Goal: Task Accomplishment & Management: Manage account settings

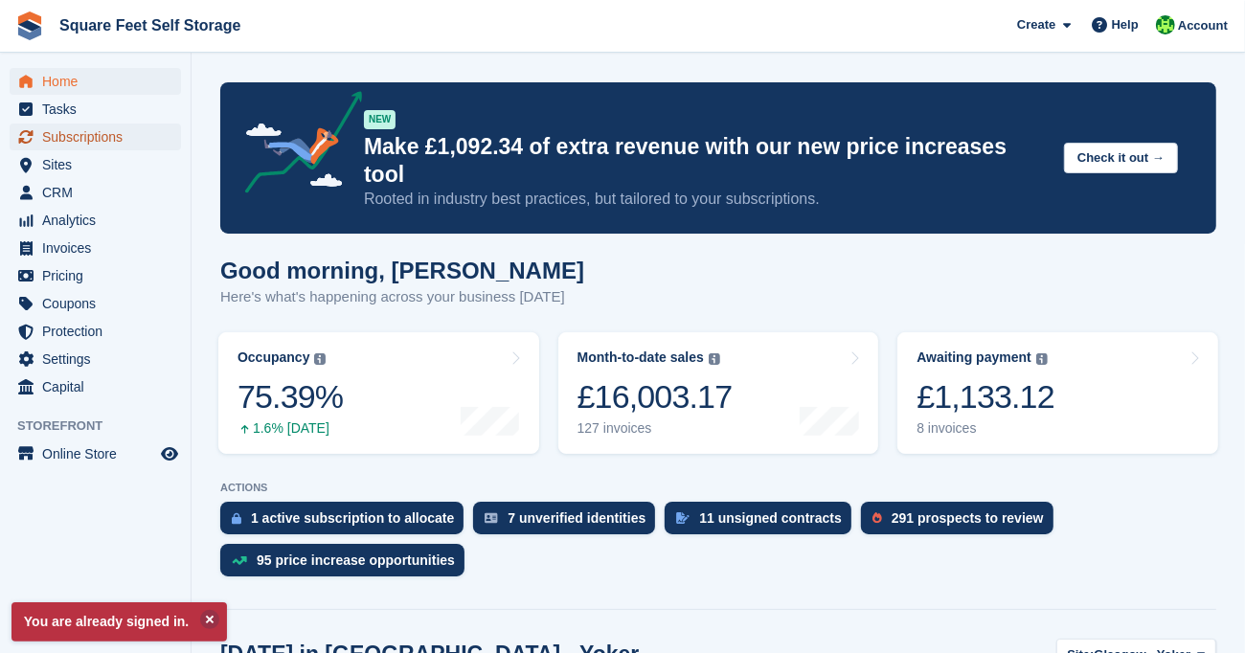
click at [92, 137] on span "Subscriptions" at bounding box center [99, 137] width 115 height 27
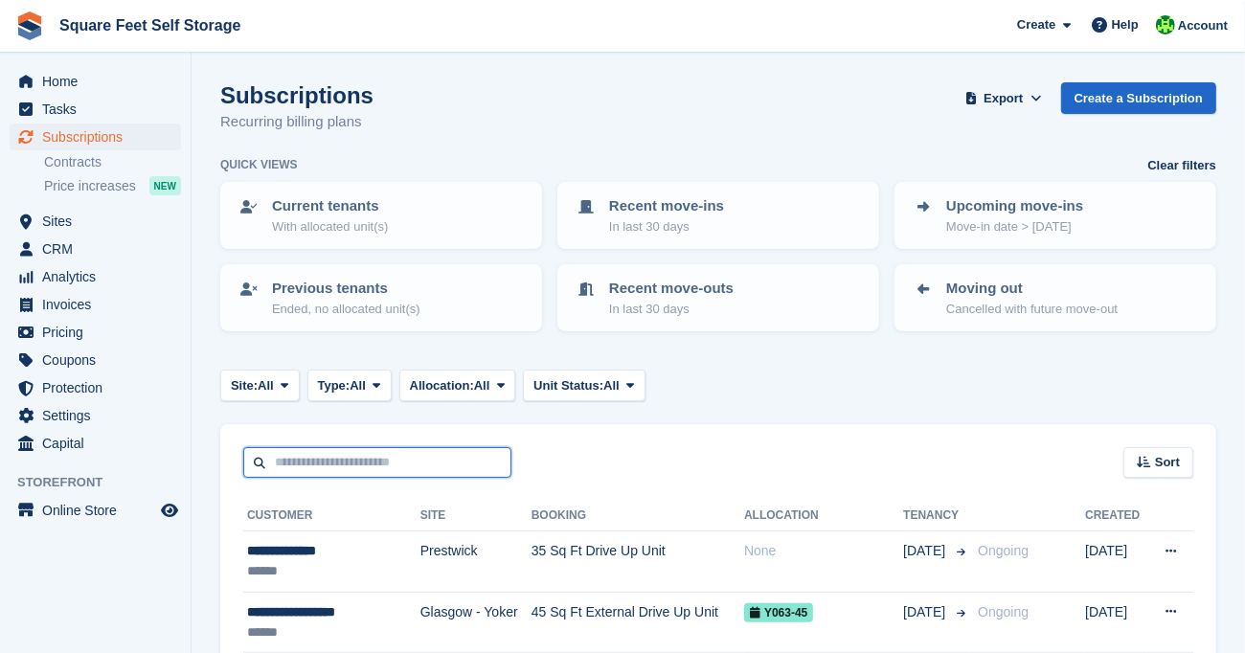
click at [336, 463] on input "text" at bounding box center [377, 463] width 268 height 32
type input "*******"
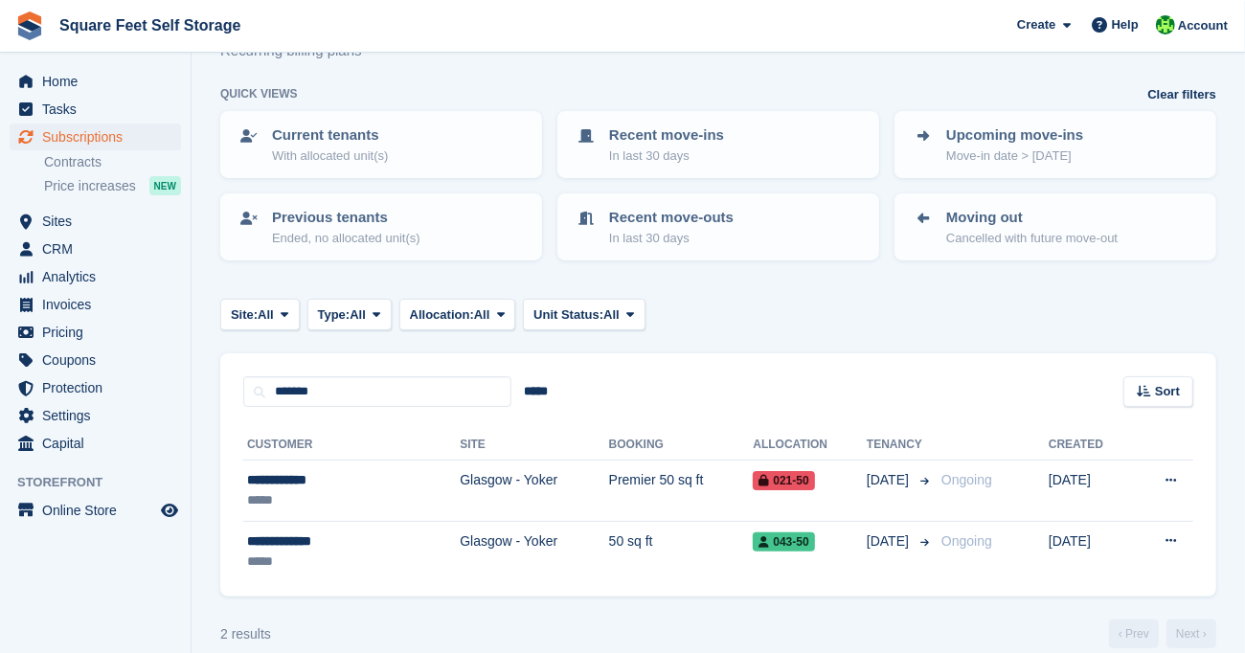
scroll to position [92, 0]
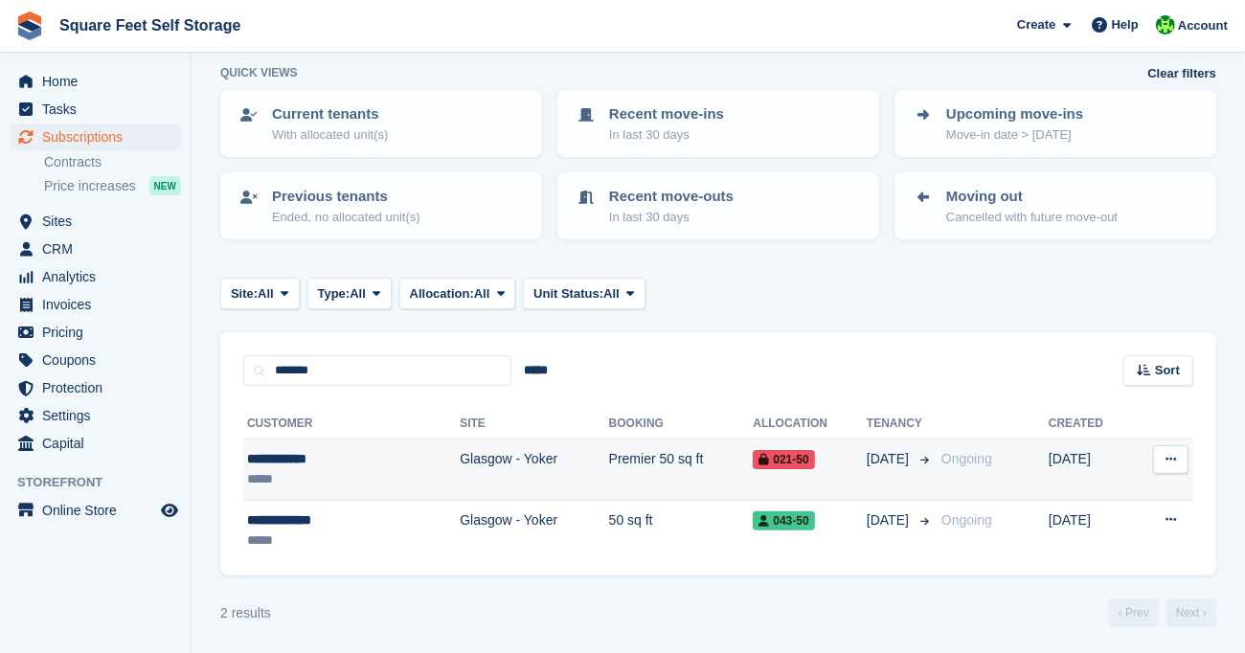
click at [460, 457] on td "Glasgow - Yoker" at bounding box center [534, 470] width 148 height 61
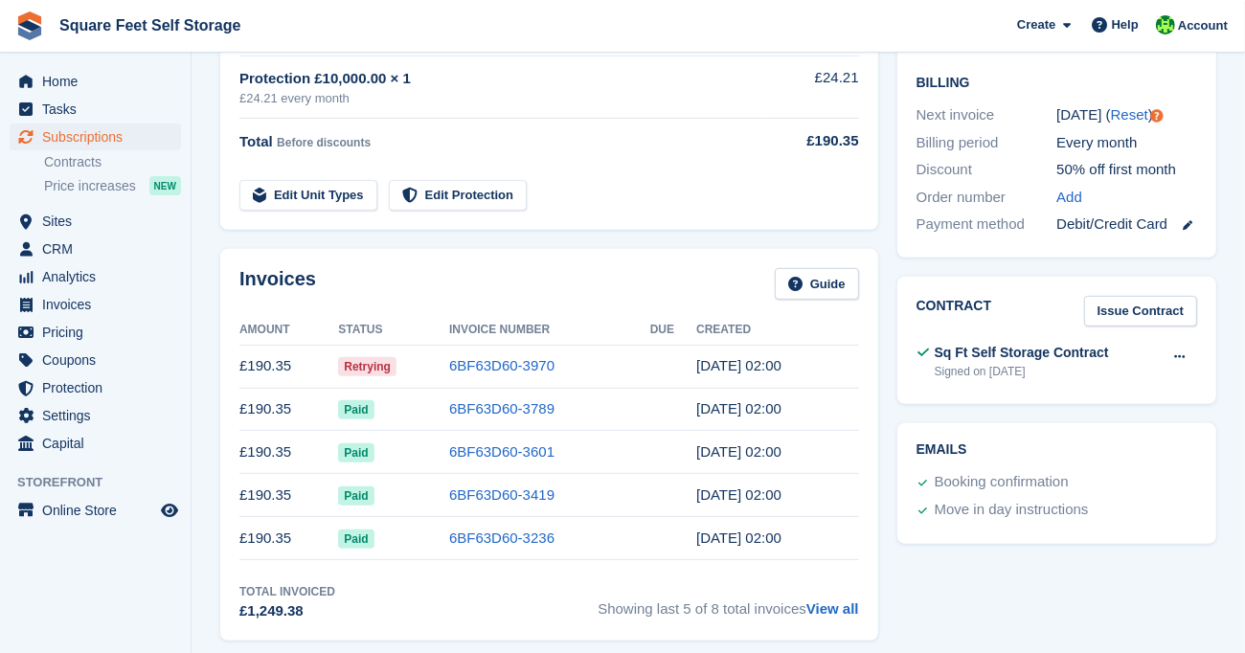
scroll to position [479, 0]
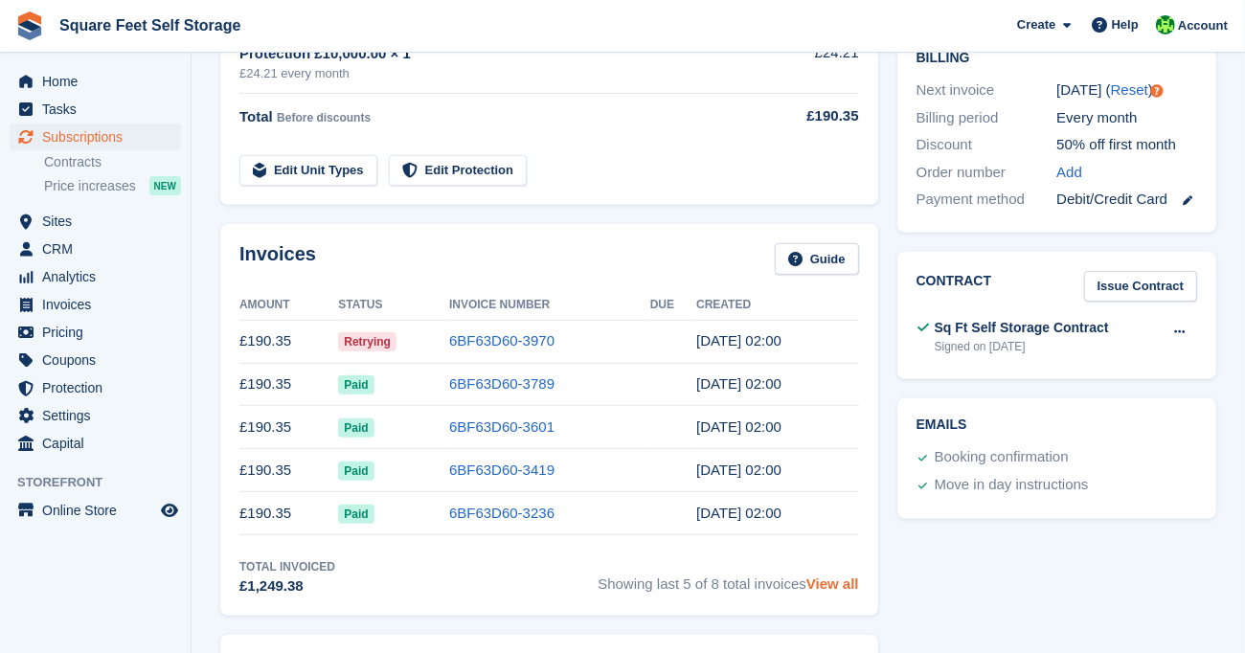
click at [843, 582] on link "View all" at bounding box center [832, 584] width 53 height 16
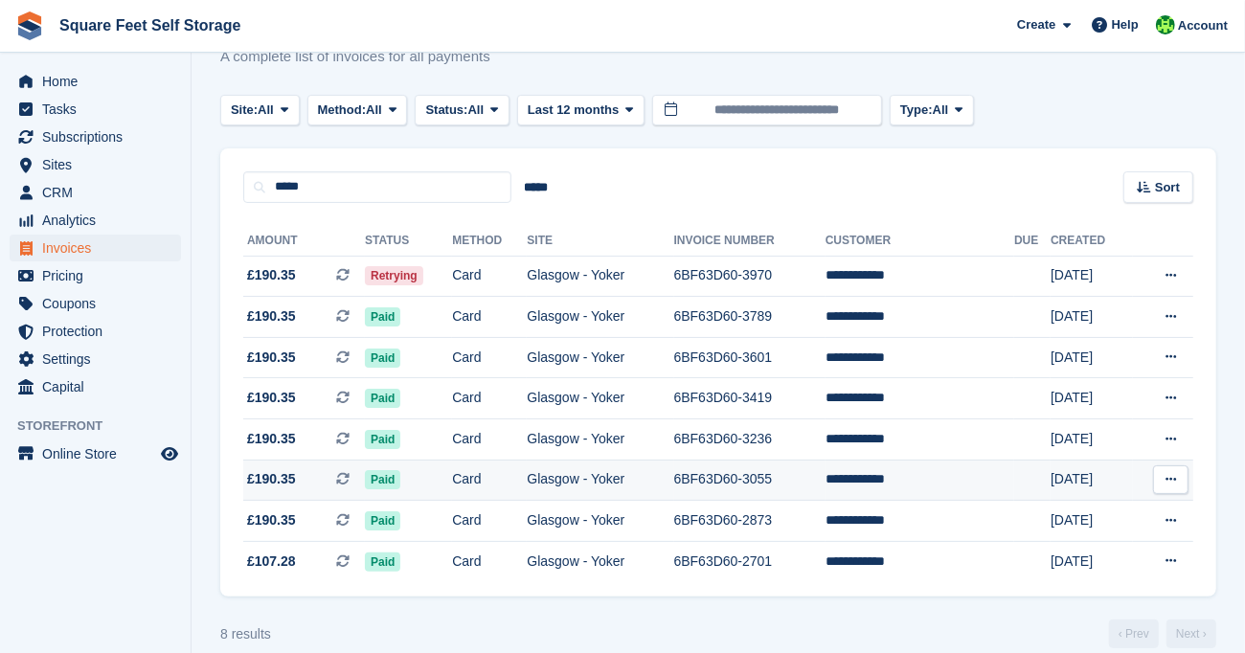
scroll to position [90, 0]
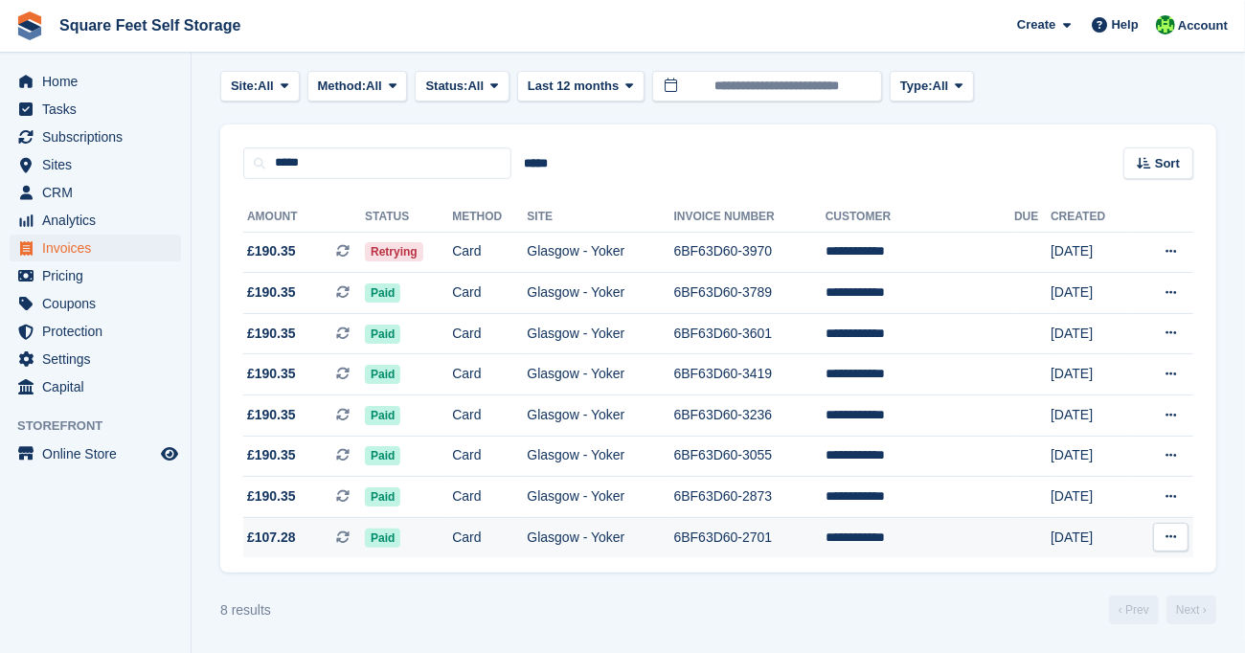
click at [1167, 538] on icon at bounding box center [1170, 537] width 11 height 12
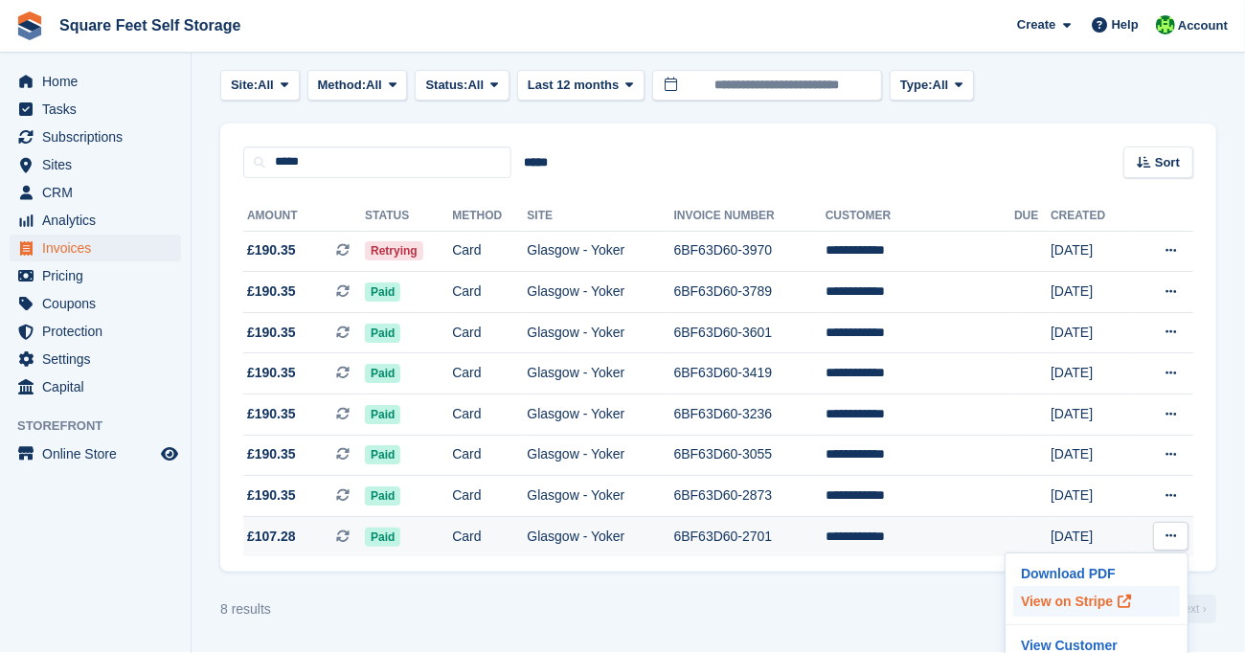
click at [1091, 599] on p "View on Stripe" at bounding box center [1096, 601] width 167 height 31
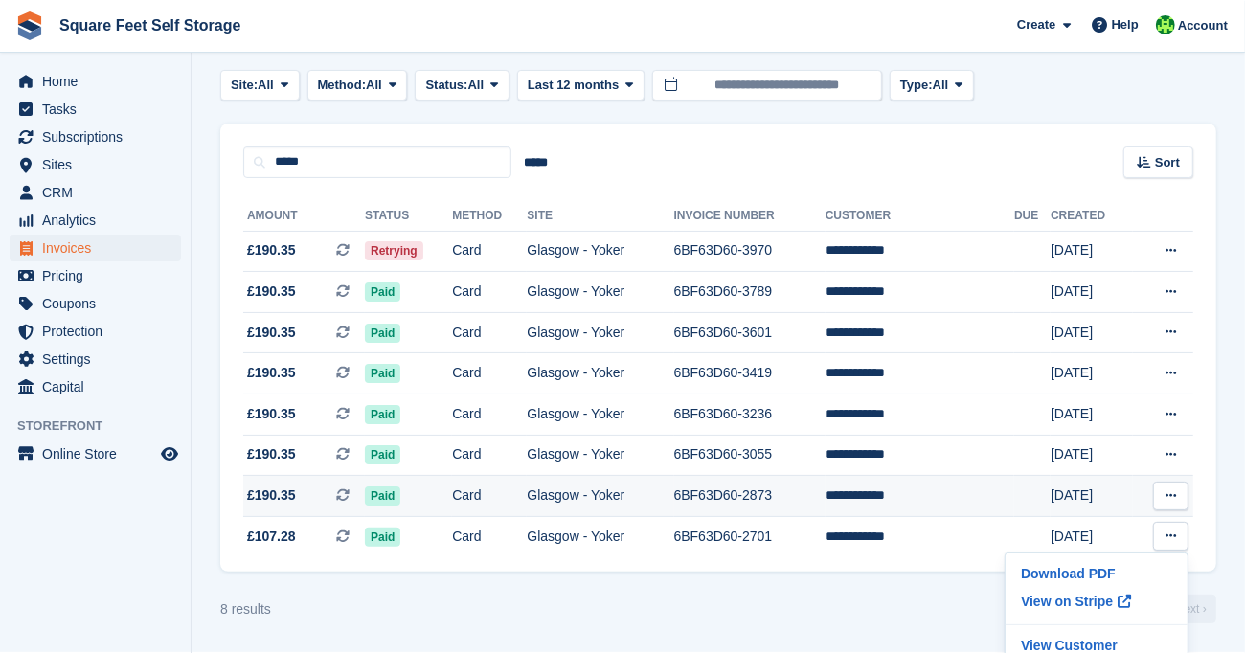
click at [1163, 494] on button at bounding box center [1170, 496] width 35 height 29
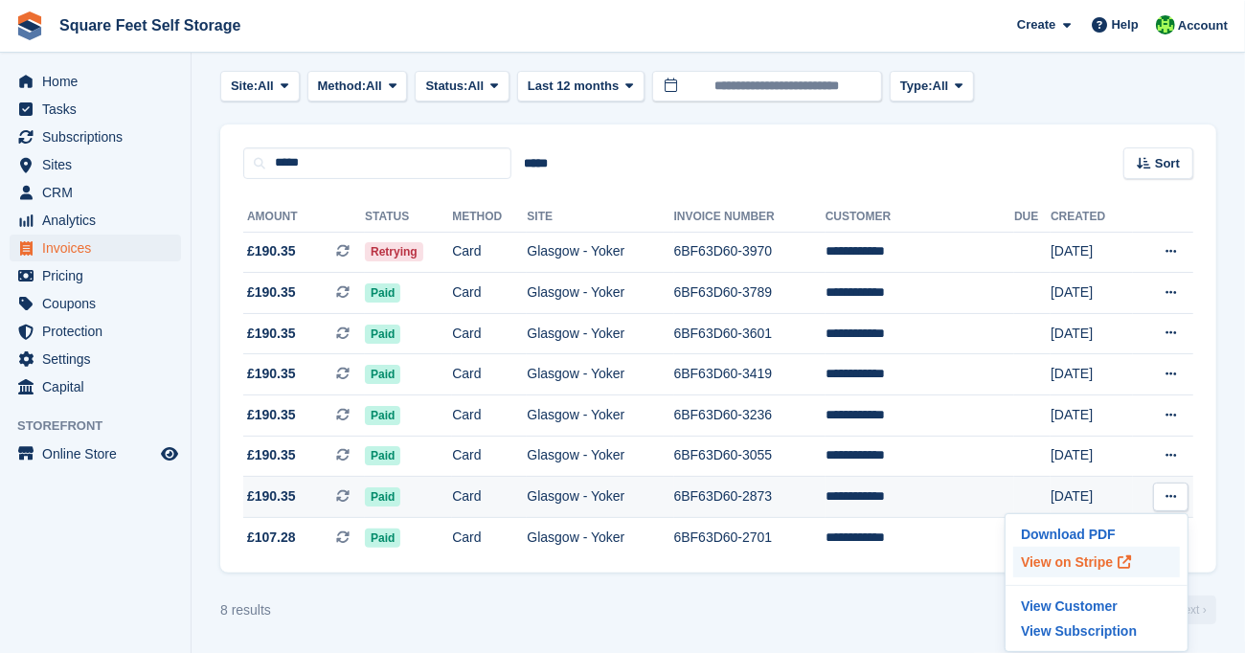
click at [1113, 567] on span at bounding box center [1124, 562] width 23 height 23
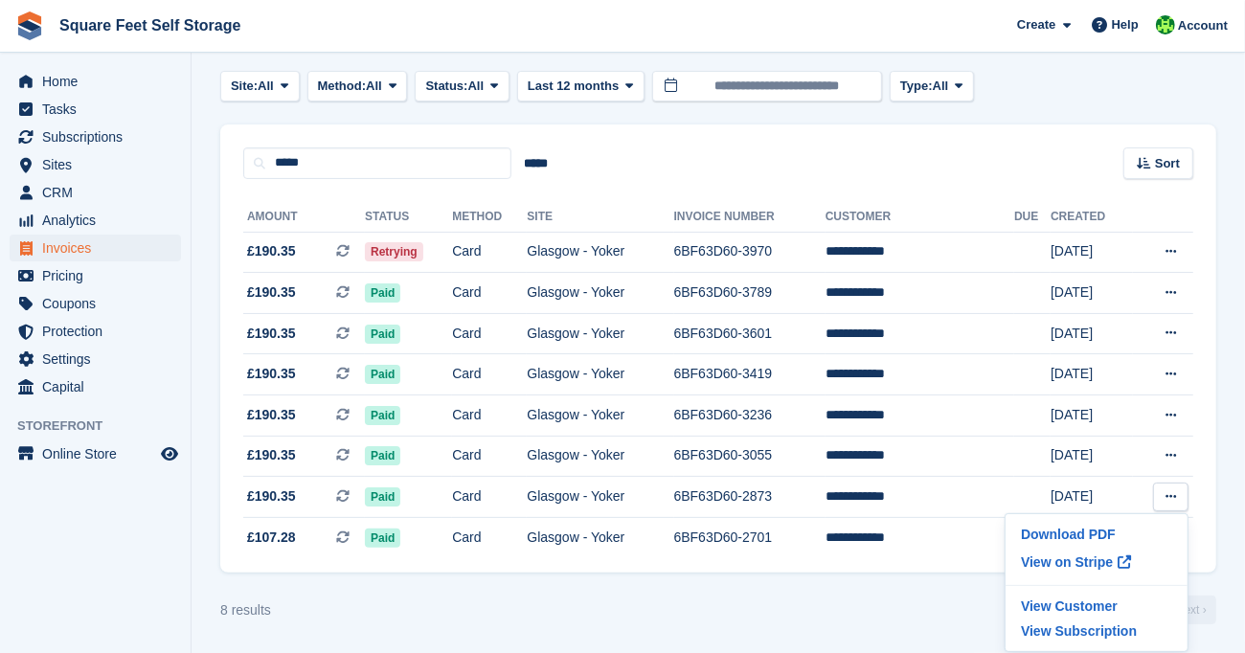
click at [947, 622] on div "8 results ‹ Prev Next ›" at bounding box center [718, 610] width 996 height 29
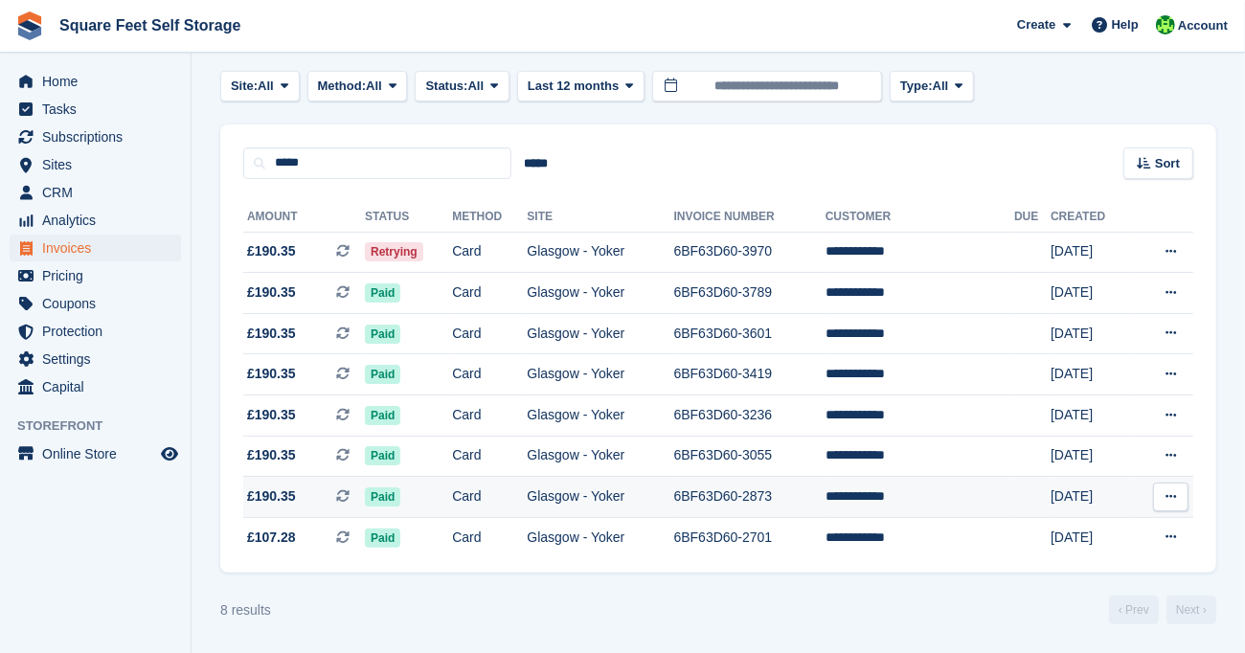
click at [1172, 496] on icon at bounding box center [1170, 496] width 11 height 12
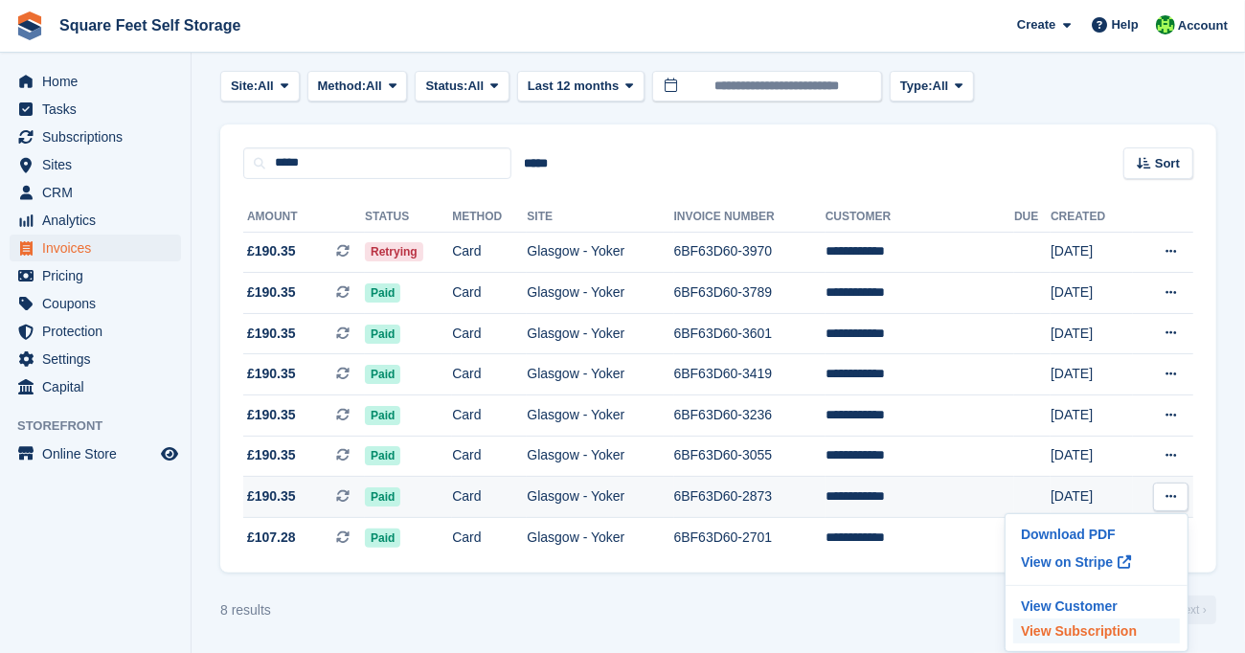
click at [1093, 632] on p "View Subscription" at bounding box center [1096, 631] width 167 height 25
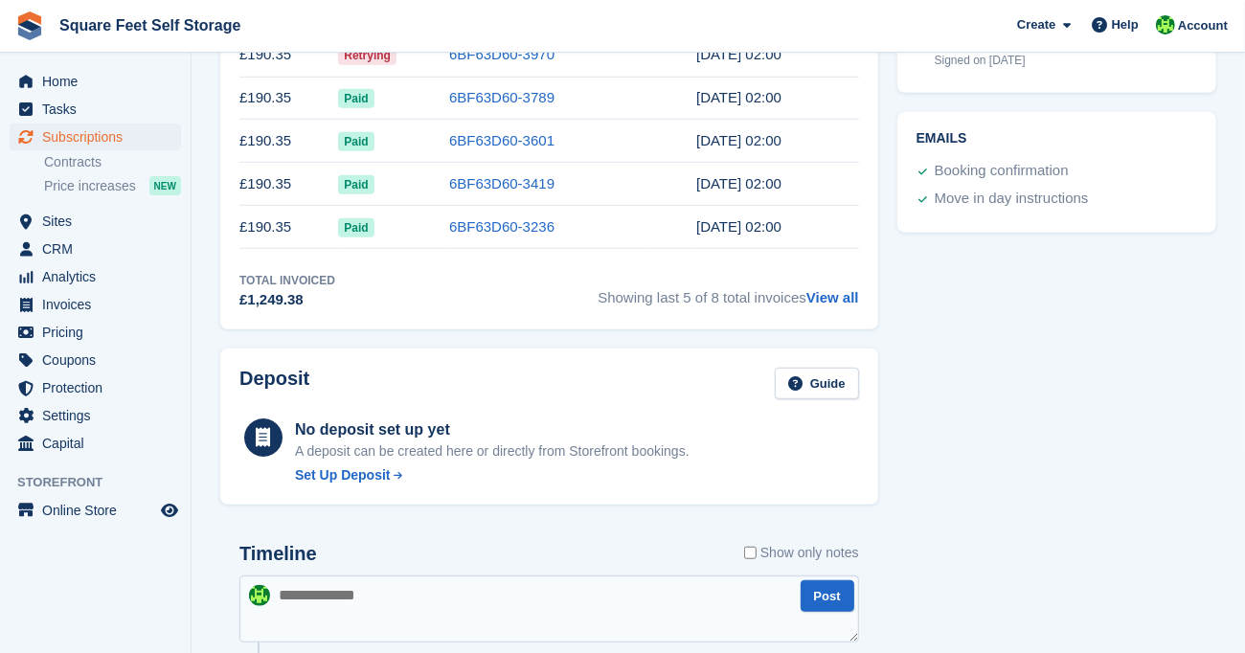
scroll to position [766, 0]
click at [828, 296] on link "View all" at bounding box center [832, 296] width 53 height 16
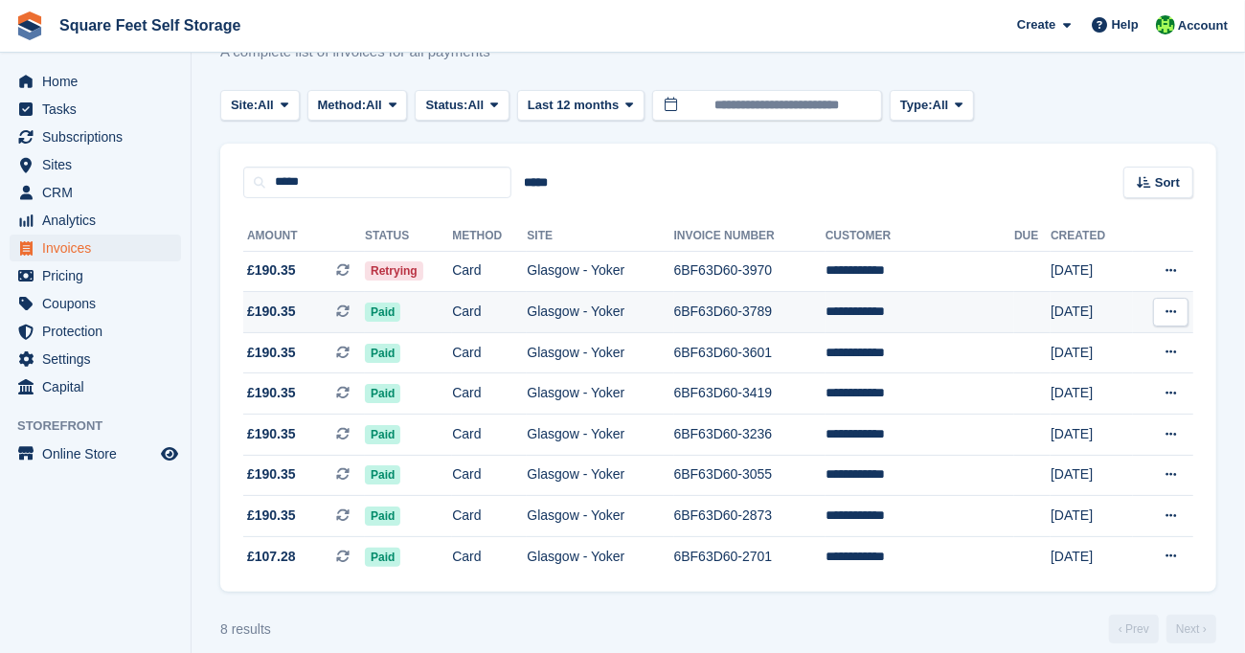
scroll to position [90, 0]
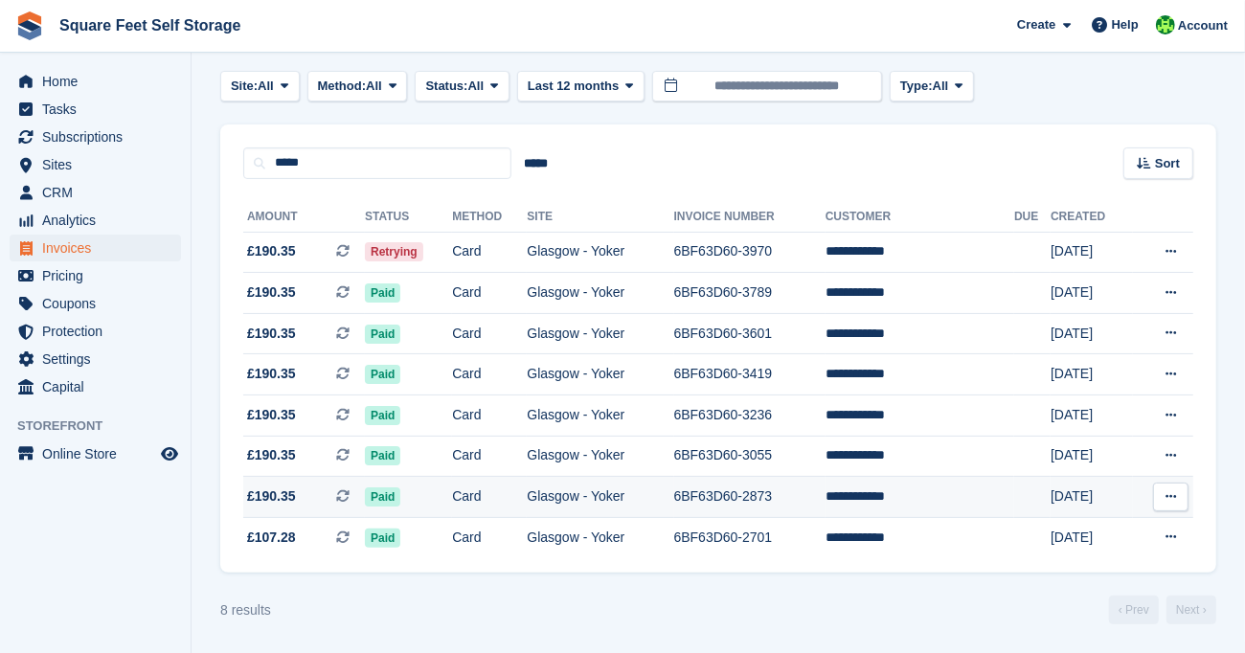
click at [1173, 498] on icon at bounding box center [1170, 496] width 11 height 12
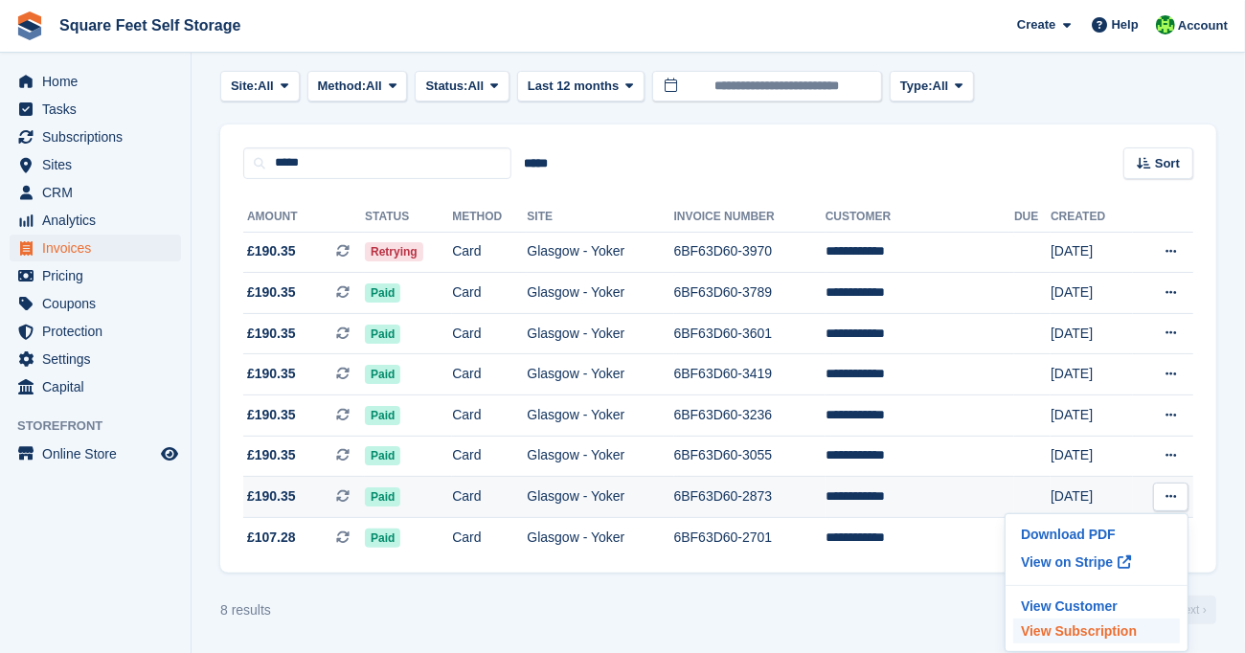
click at [1122, 630] on p "View Subscription" at bounding box center [1096, 631] width 167 height 25
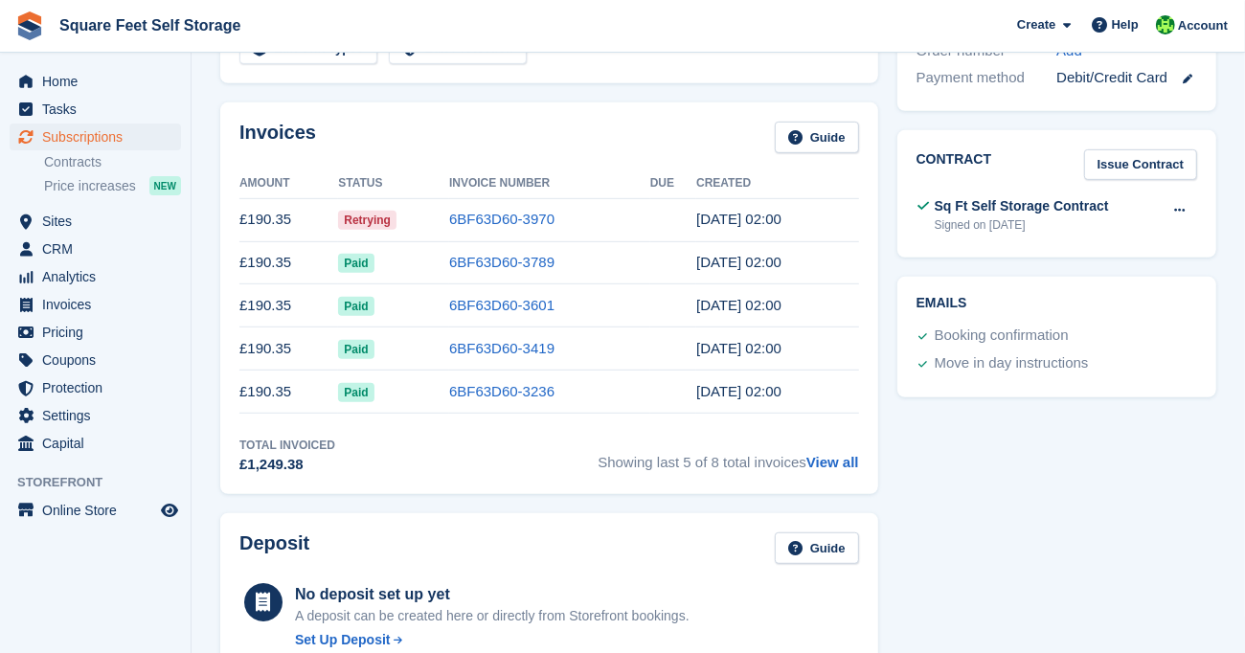
scroll to position [505, 0]
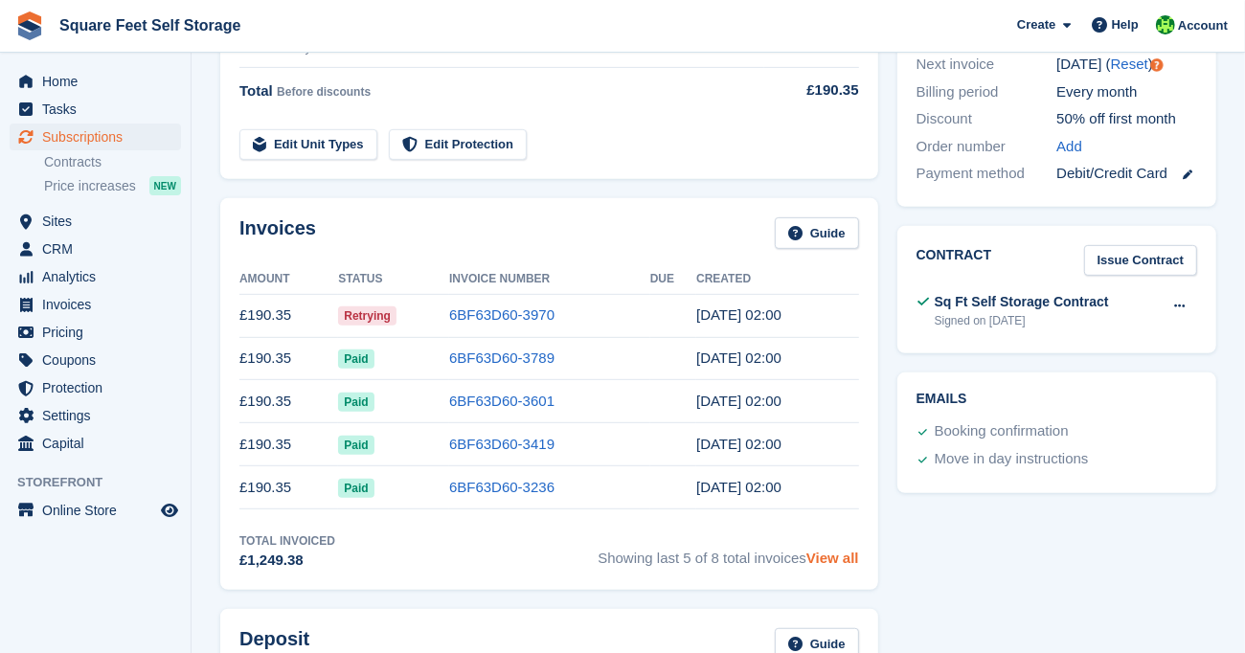
click at [835, 552] on link "View all" at bounding box center [832, 558] width 53 height 16
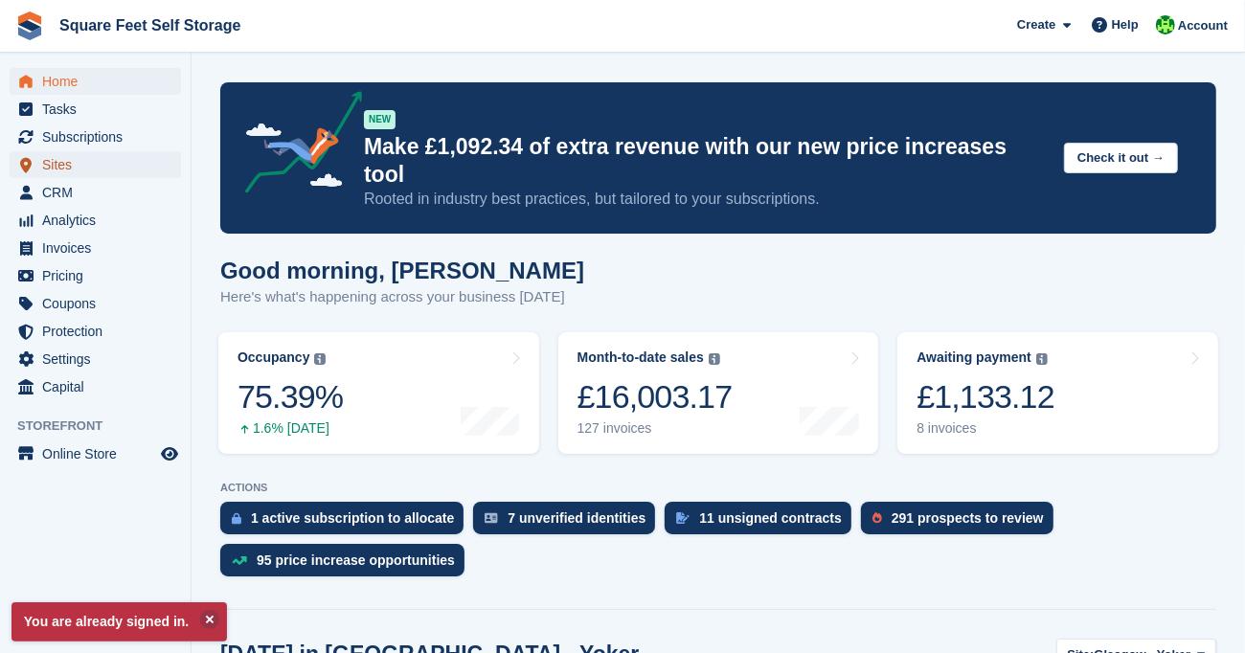
click at [98, 168] on span "Sites" at bounding box center [99, 164] width 115 height 27
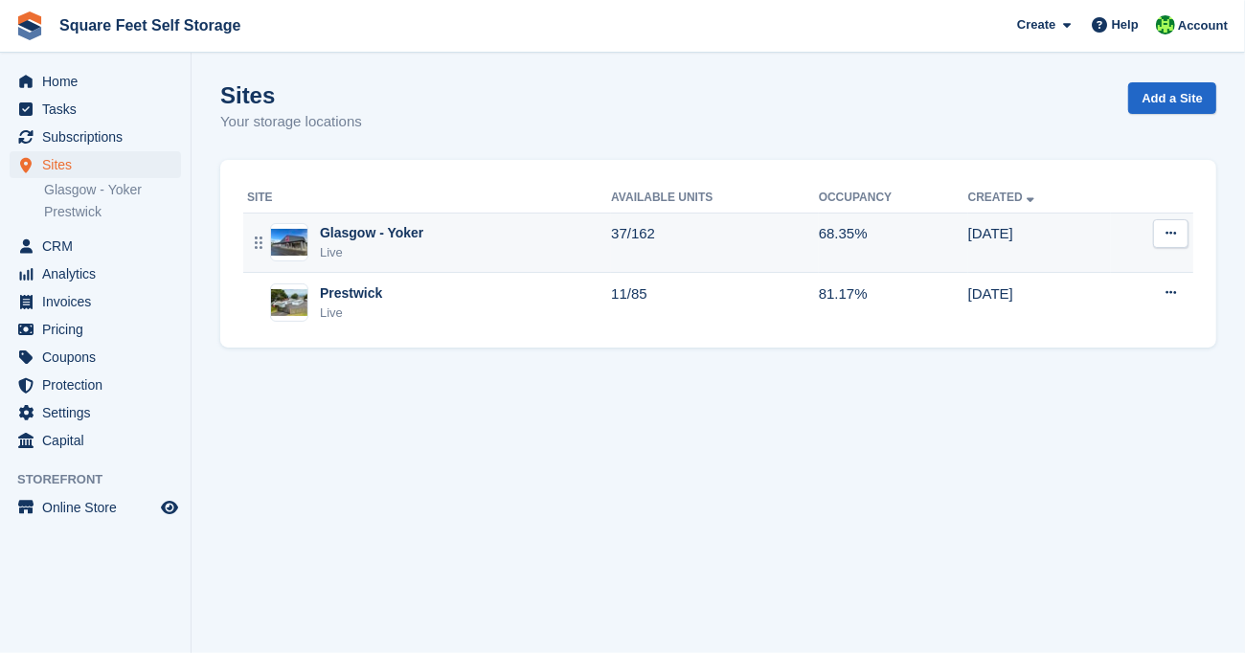
click at [378, 246] on div "Live" at bounding box center [371, 252] width 103 height 19
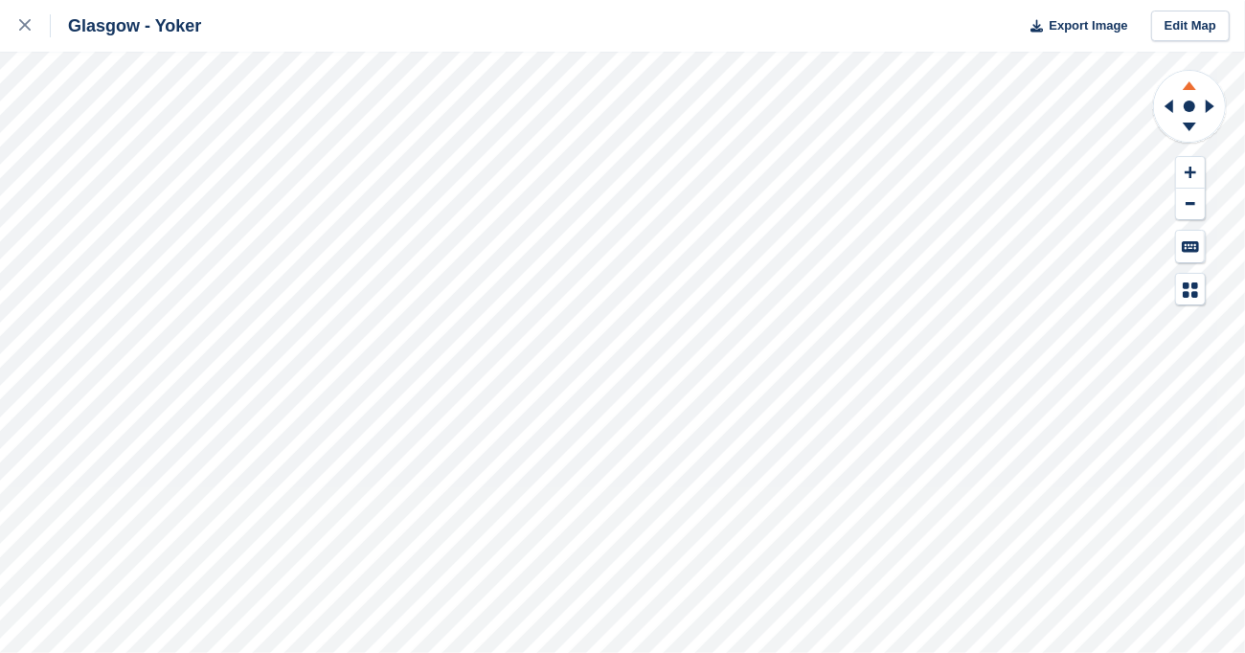
click at [1187, 87] on icon at bounding box center [1189, 85] width 13 height 9
click at [1186, 127] on icon at bounding box center [1189, 127] width 13 height 9
